Goal: Information Seeking & Learning: Learn about a topic

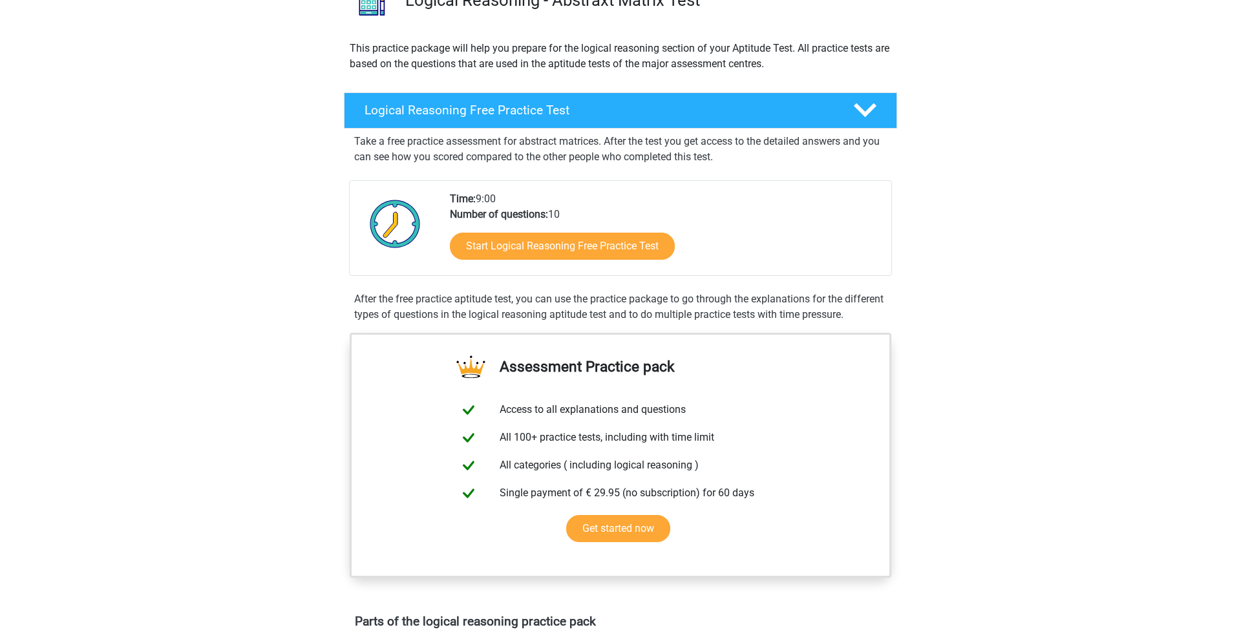
scroll to position [124, 0]
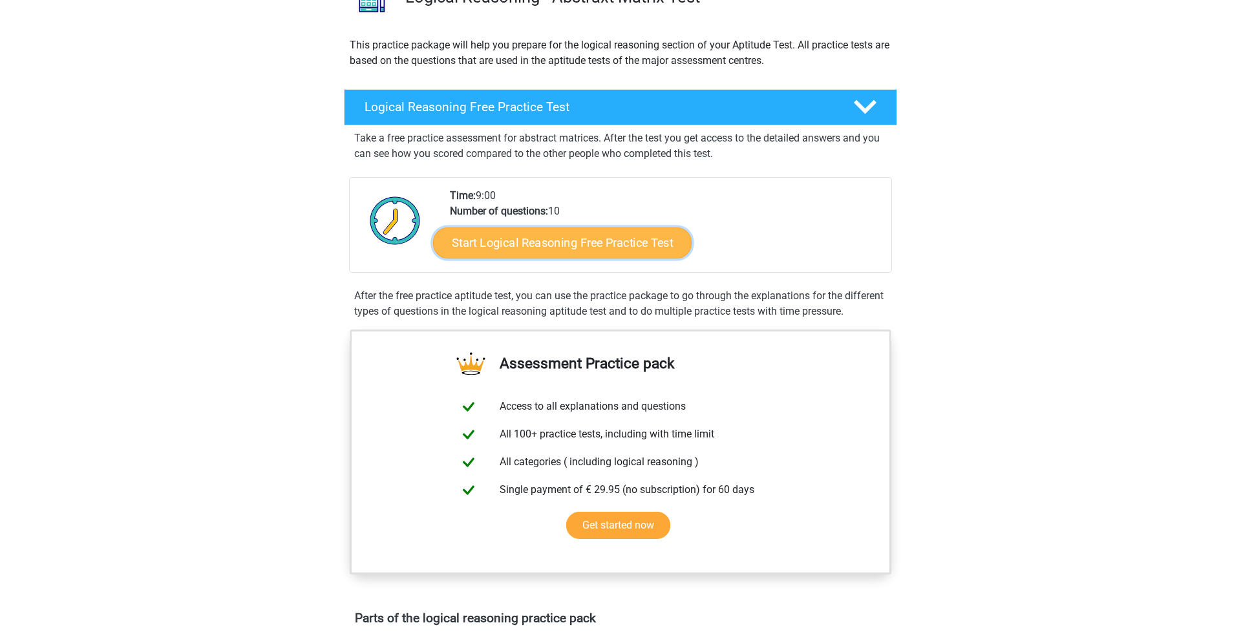
click at [488, 245] on link "Start Logical Reasoning Free Practice Test" at bounding box center [562, 242] width 258 height 31
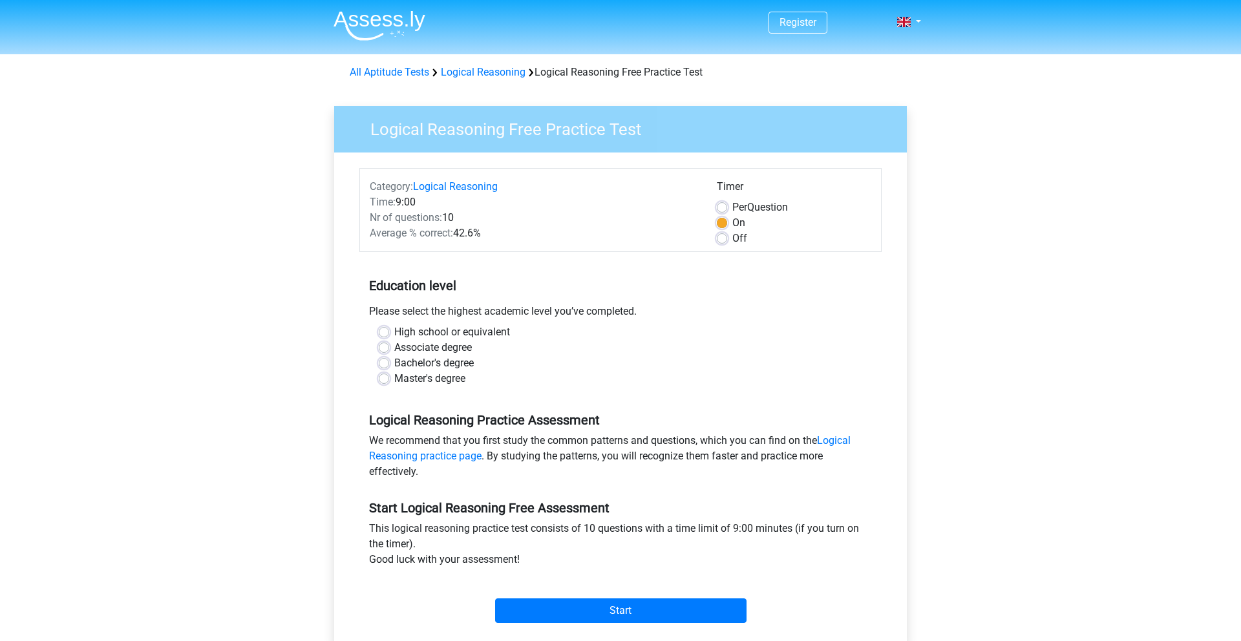
click at [394, 364] on label "Bachelor's degree" at bounding box center [433, 363] width 79 height 16
click at [385, 364] on input "Bachelor's degree" at bounding box center [384, 361] width 10 height 13
radio input "true"
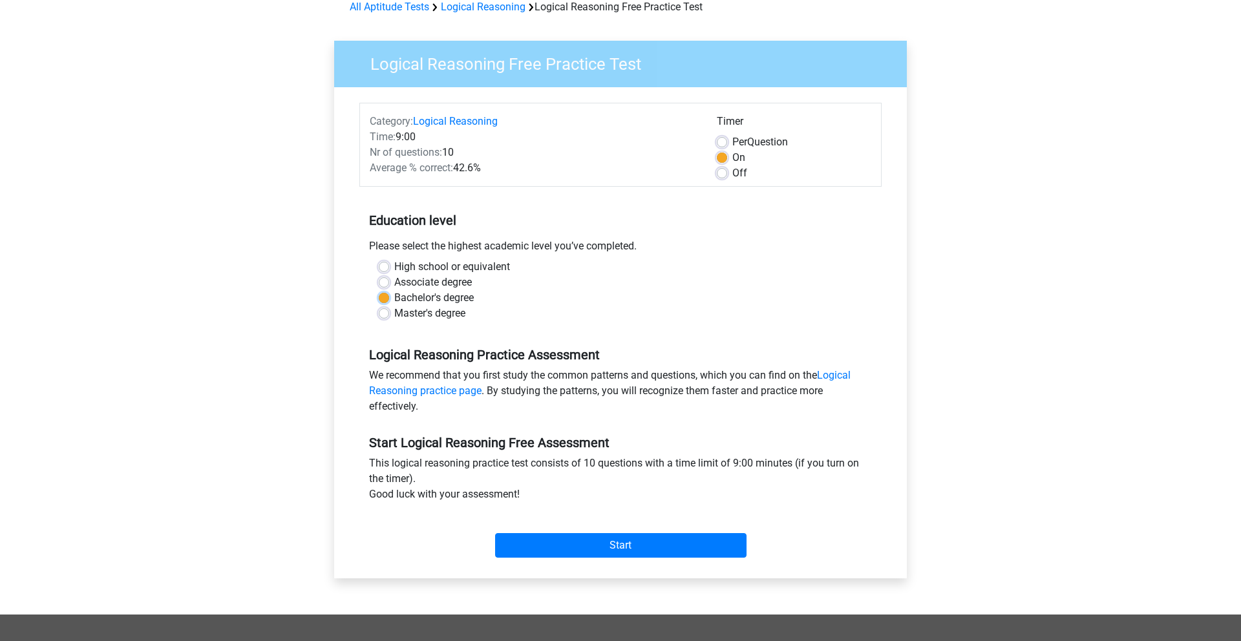
scroll to position [72, 0]
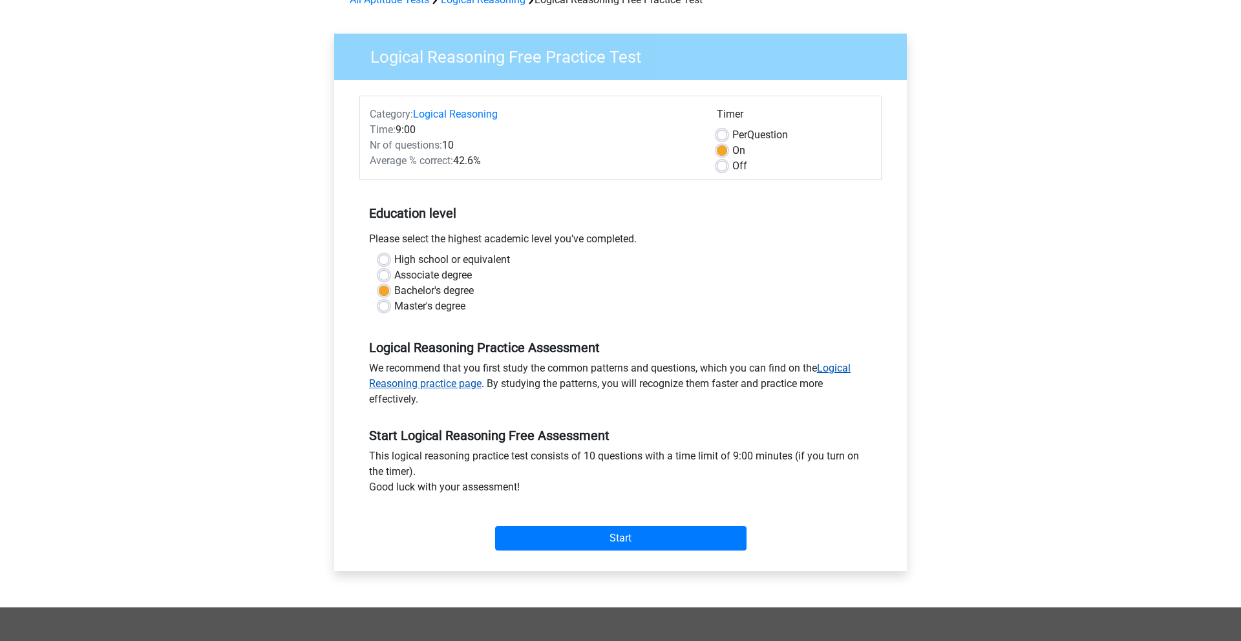
click at [467, 384] on link "Logical Reasoning practice page" at bounding box center [609, 376] width 481 height 28
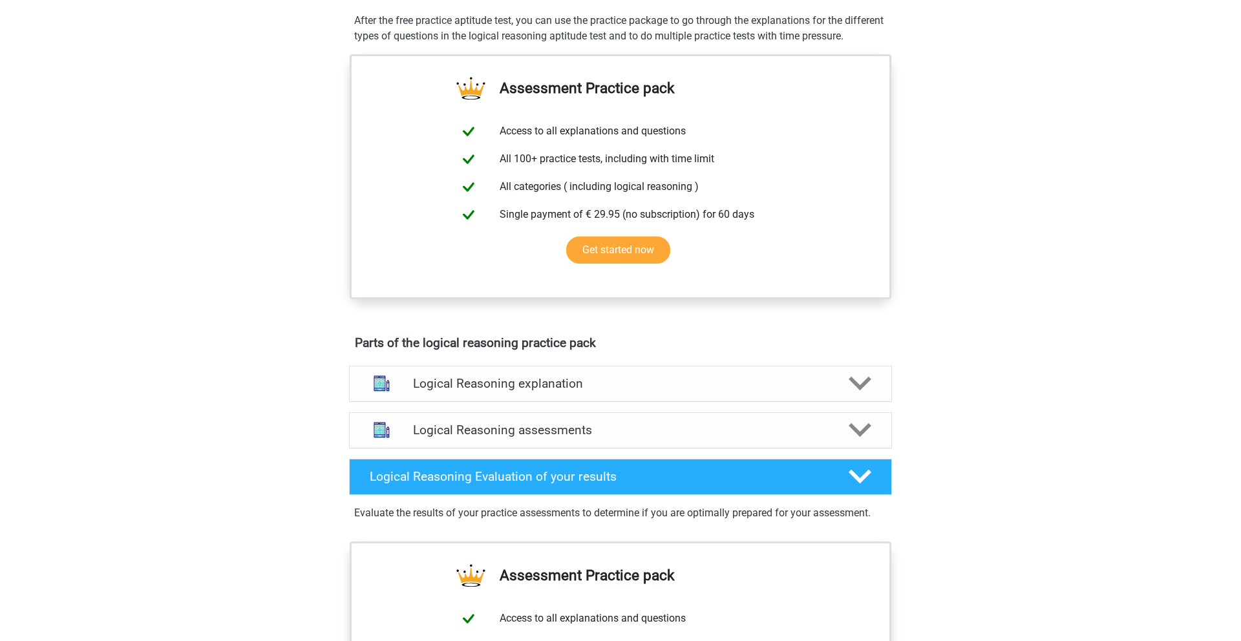
scroll to position [502, 0]
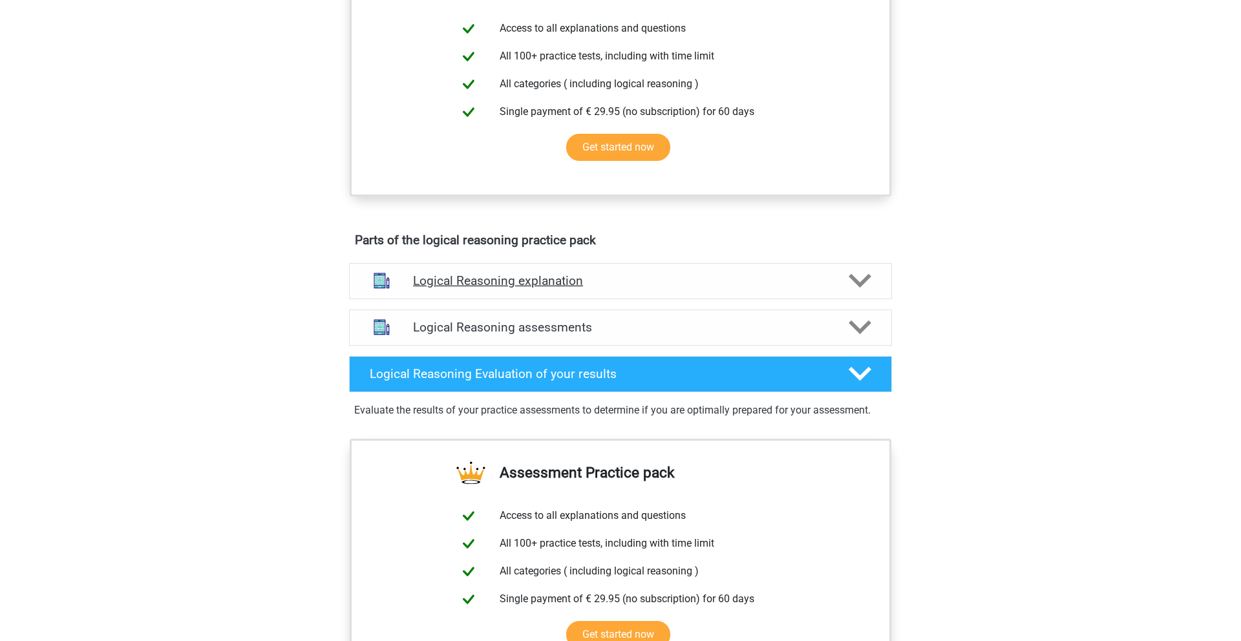
click at [510, 286] on div "Logical Reasoning explanation" at bounding box center [620, 281] width 543 height 36
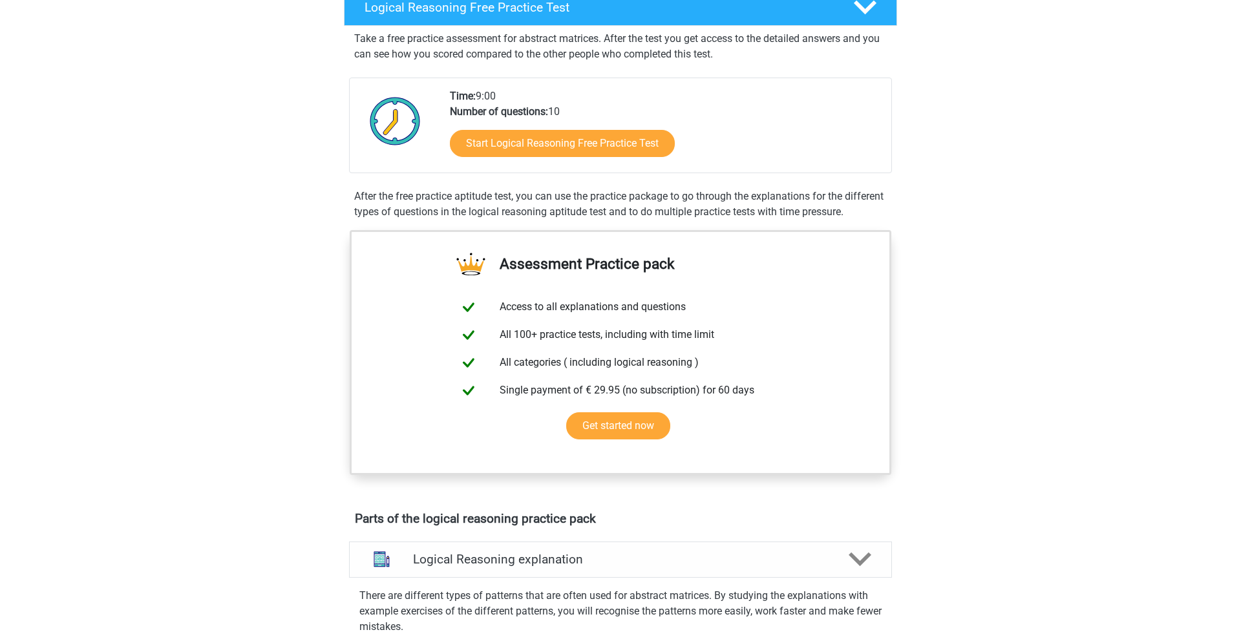
scroll to position [0, 0]
